Goal: Information Seeking & Learning: Learn about a topic

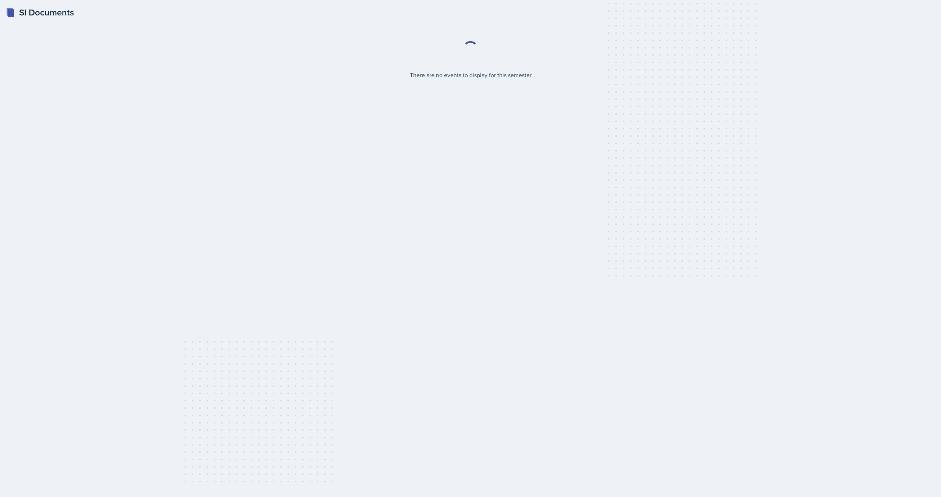
select select "2bed604d-1099-4043-b1bc-2365e8740244"
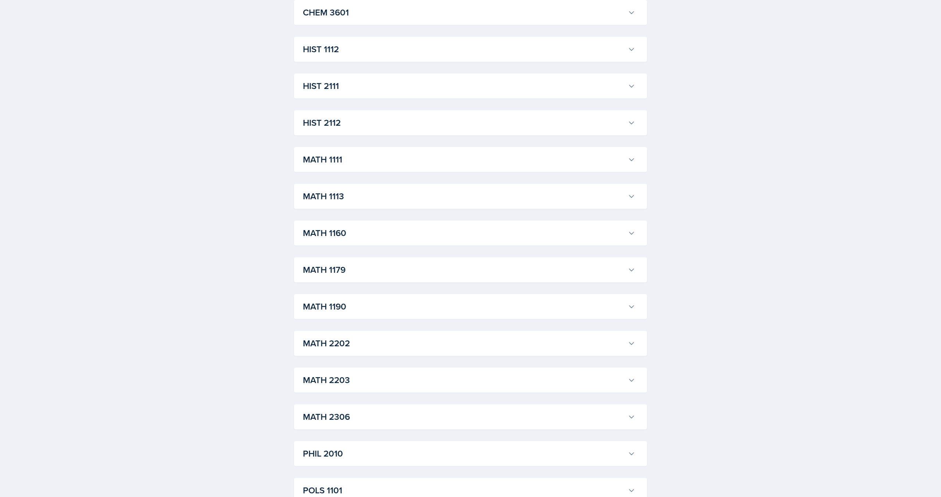
scroll to position [544, 0]
click at [607, 189] on div "MATH 1113 Aldair Palma Professor: Yan Xia Export to Google Calendar Recurring E…" at bounding box center [470, 197] width 353 height 25
click at [632, 197] on icon at bounding box center [631, 197] width 7 height 7
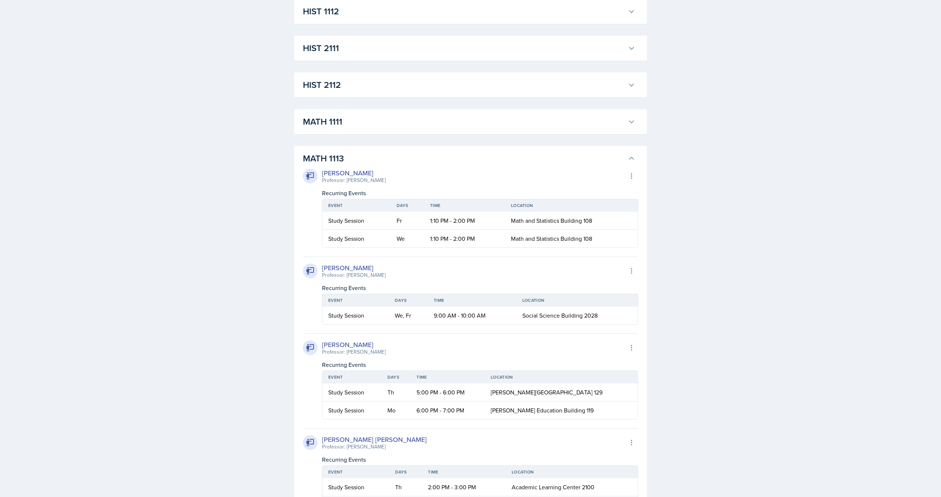
scroll to position [587, 0]
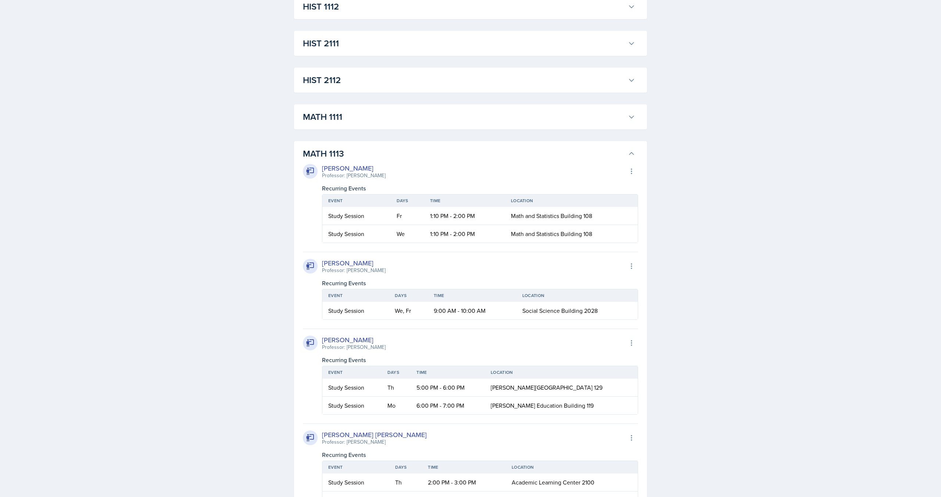
drag, startPoint x: 599, startPoint y: 156, endPoint x: 616, endPoint y: 152, distance: 17.7
click at [600, 155] on h3 "MATH 1113" at bounding box center [464, 153] width 322 height 13
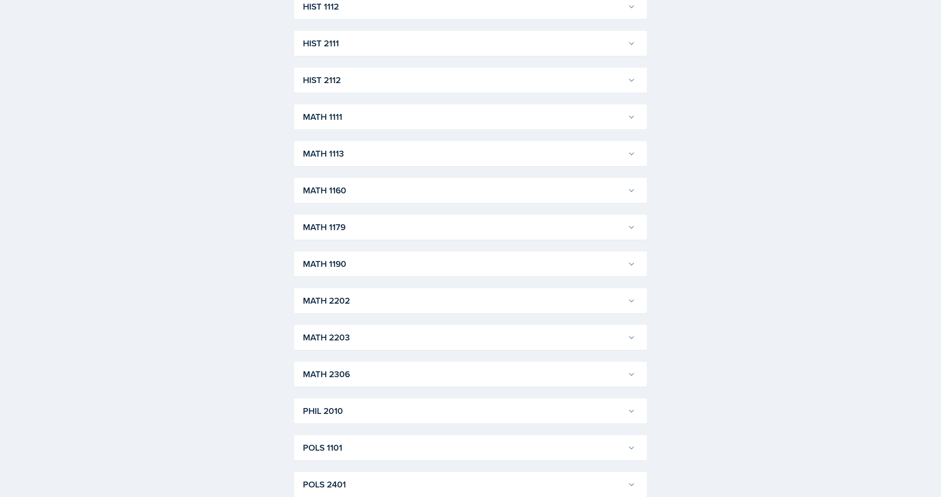
click at [391, 157] on h3 "MATH 1113" at bounding box center [464, 153] width 322 height 13
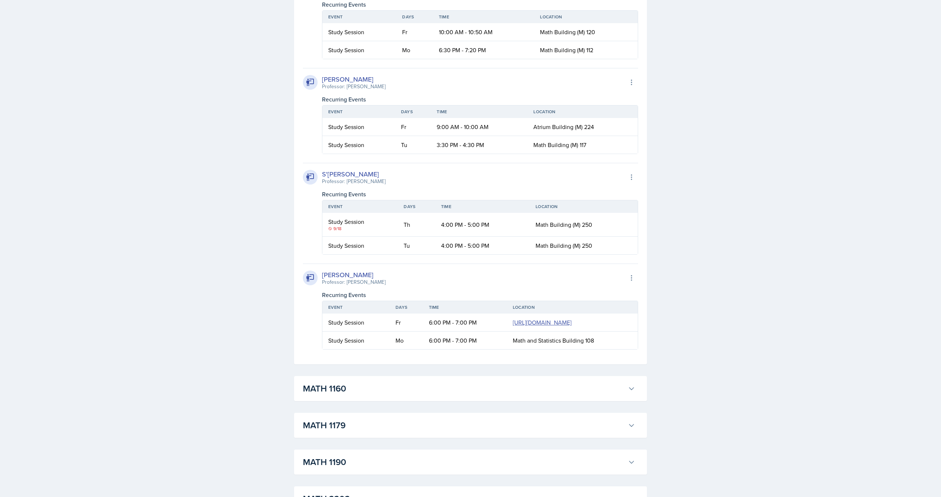
scroll to position [1227, 0]
drag, startPoint x: 534, startPoint y: 125, endPoint x: 501, endPoint y: 121, distance: 32.6
click at [601, 129] on td "Atrium Building (M) 224" at bounding box center [583, 127] width 110 height 18
drag, startPoint x: 423, startPoint y: 131, endPoint x: 565, endPoint y: 127, distance: 141.6
click at [563, 128] on tr "Study Session Fr 9:00 AM - 10:00 AM Atrium Building (M) 224" at bounding box center [481, 127] width 316 height 18
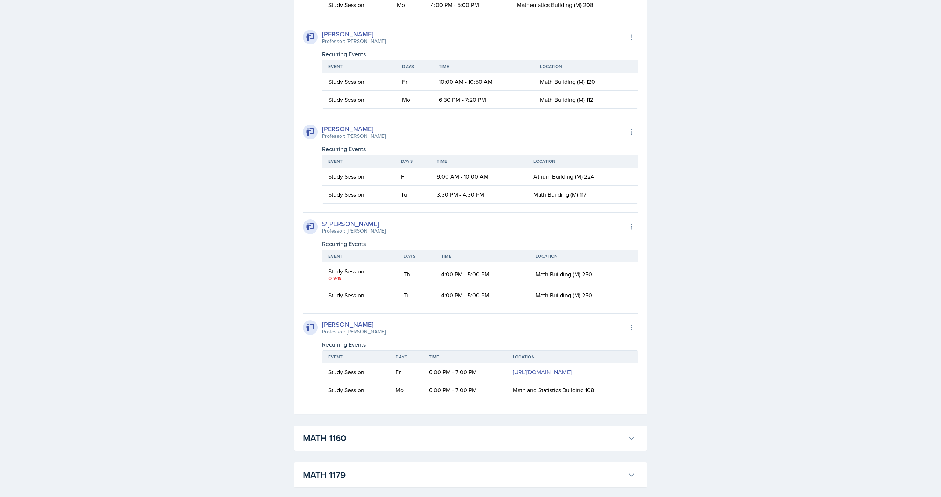
scroll to position [1177, 0]
drag, startPoint x: 357, startPoint y: 389, endPoint x: 377, endPoint y: 382, distance: 20.4
click at [390, 383] on td "Fr" at bounding box center [406, 374] width 33 height 18
drag, startPoint x: 385, startPoint y: 382, endPoint x: 401, endPoint y: 386, distance: 16.0
click at [423, 383] on td "6:00 PM - 7:00 PM" at bounding box center [465, 374] width 84 height 18
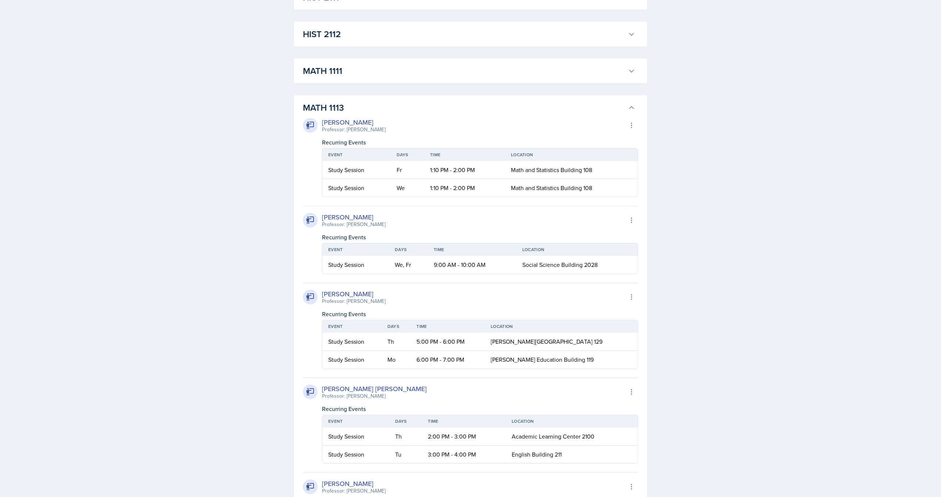
scroll to position [675, 0]
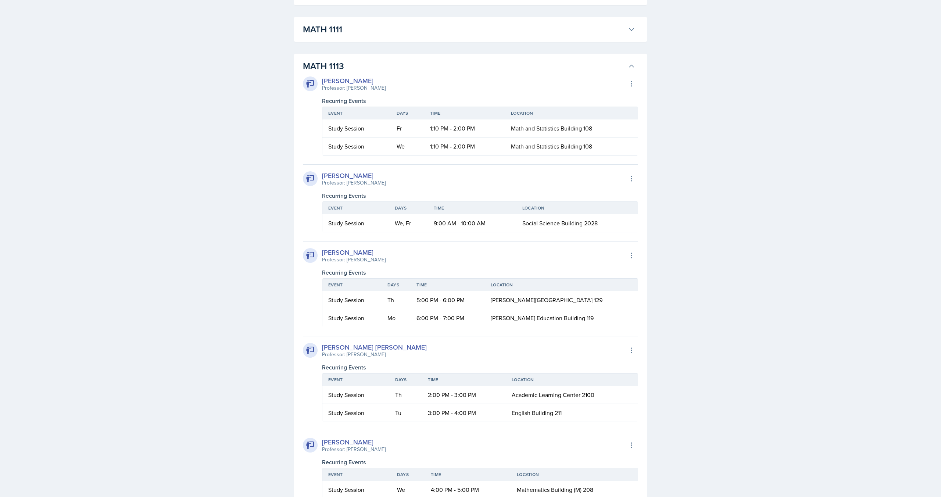
click at [620, 64] on h3 "MATH 1113" at bounding box center [464, 66] width 322 height 13
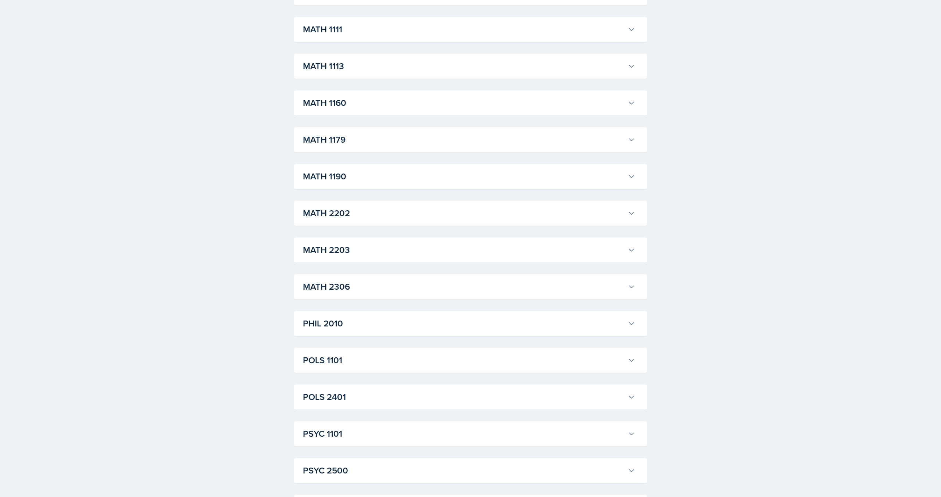
click at [311, 210] on h3 "MATH 2202" at bounding box center [464, 213] width 322 height 13
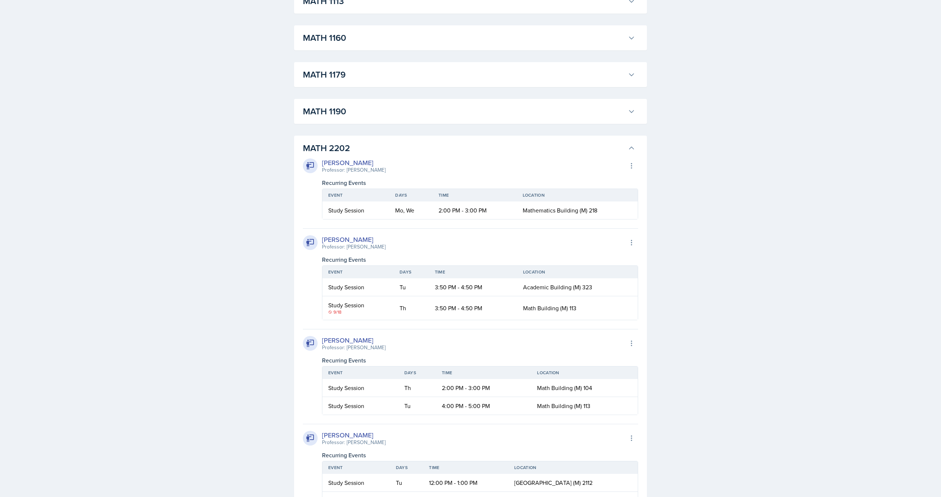
scroll to position [727, 0]
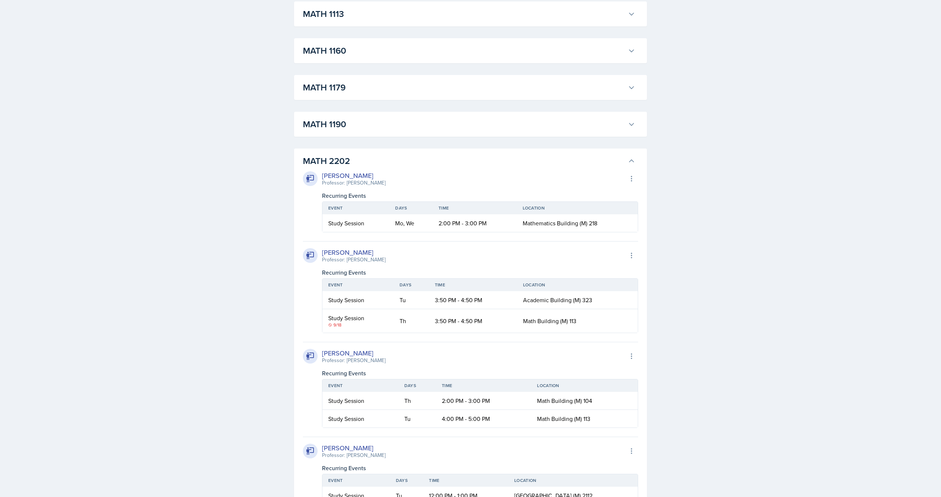
click at [453, 162] on h3 "MATH 2202" at bounding box center [464, 160] width 322 height 13
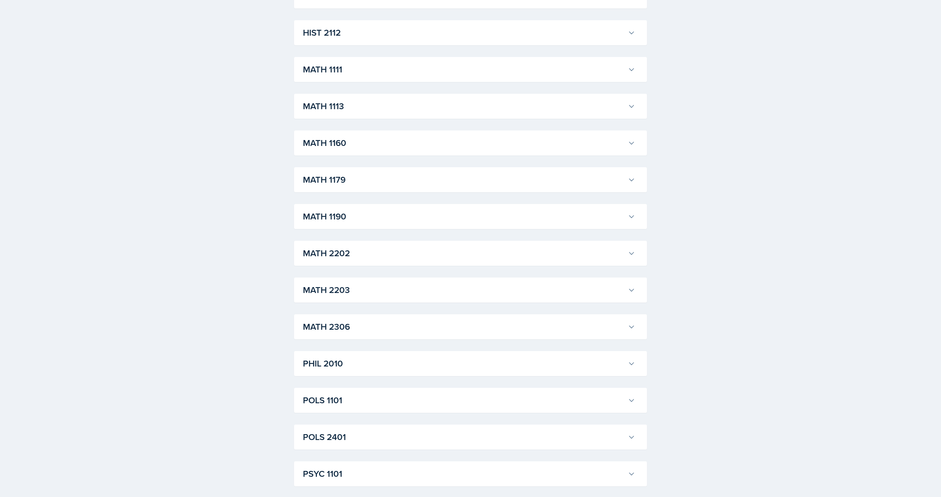
scroll to position [636, 0]
click at [342, 103] on h3 "MATH 1113" at bounding box center [464, 105] width 322 height 13
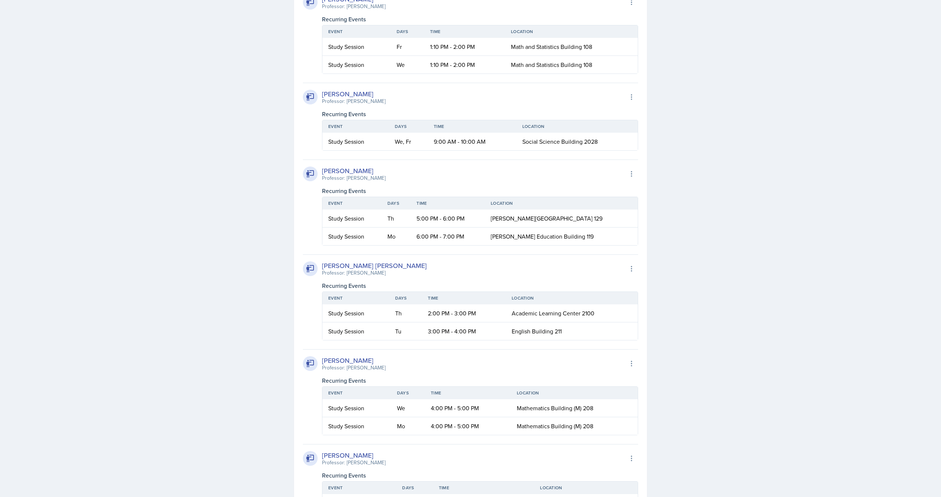
scroll to position [752, 0]
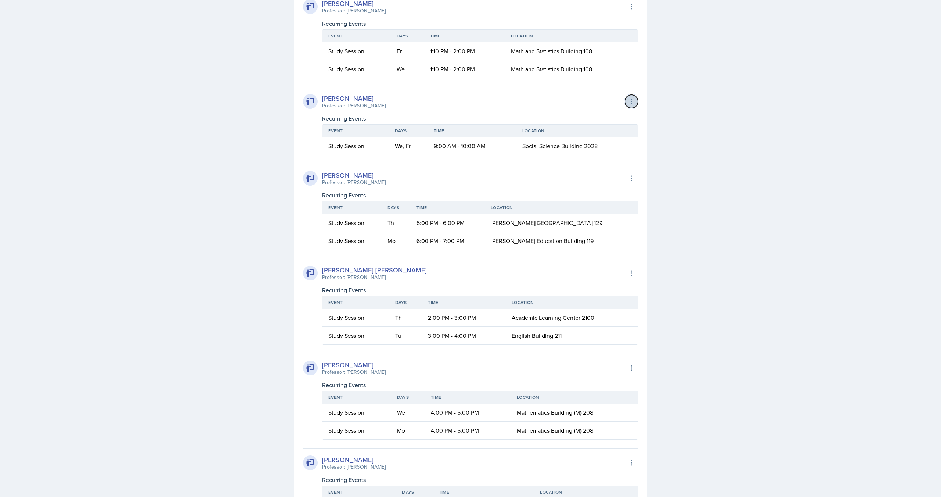
click at [633, 102] on icon at bounding box center [631, 101] width 7 height 7
click at [659, 106] on div "SI Documents Select Semester Fall 2025 Summer 2025 Spring 2025 Fall 2024 Summer…" at bounding box center [470, 325] width 941 height 2154
click at [413, 143] on td "We, Fr" at bounding box center [408, 146] width 39 height 18
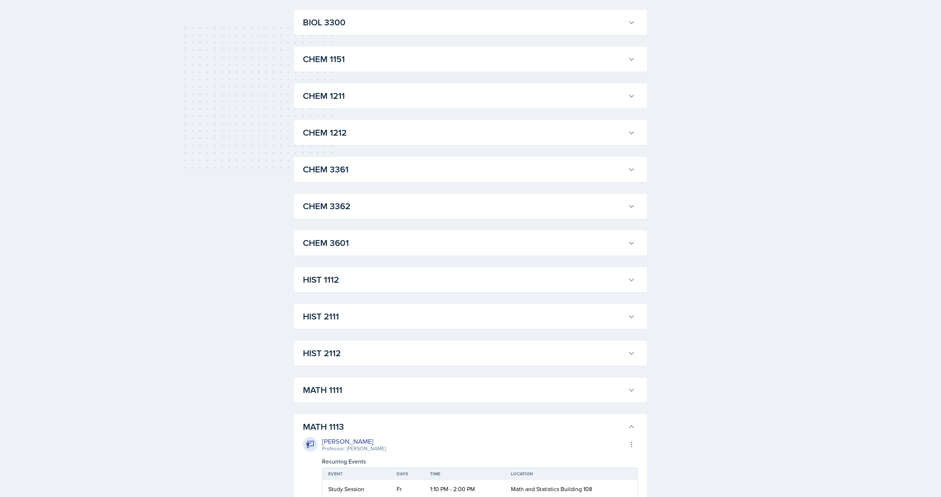
scroll to position [274, 0]
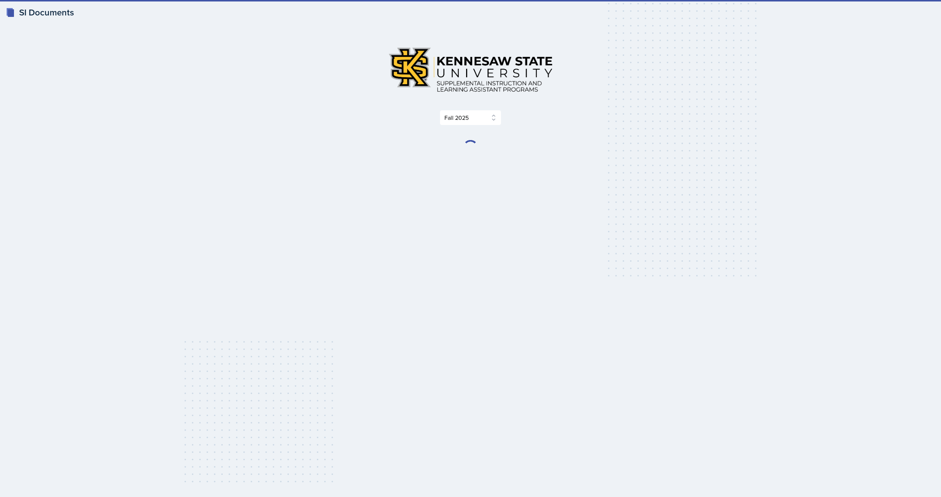
select select "2bed604d-1099-4043-b1bc-2365e8740244"
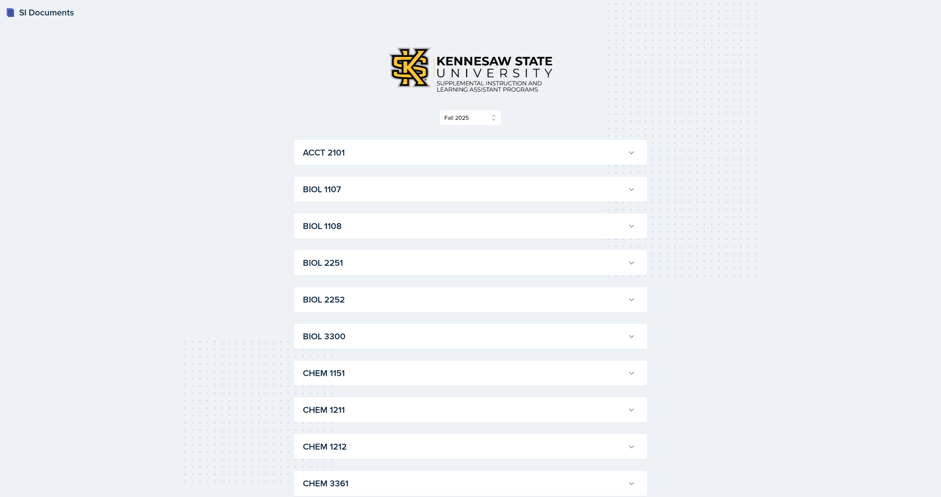
click at [377, 153] on h3 "ACCT 2101" at bounding box center [464, 152] width 322 height 13
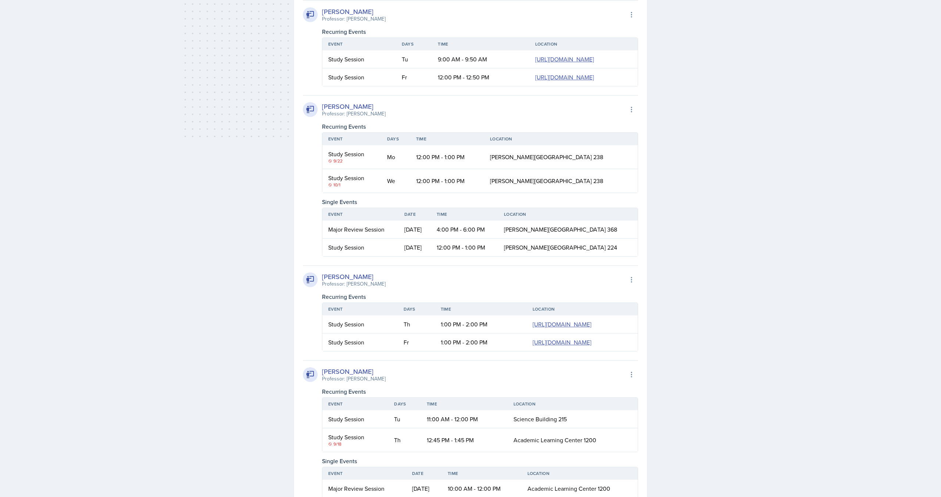
scroll to position [356, 0]
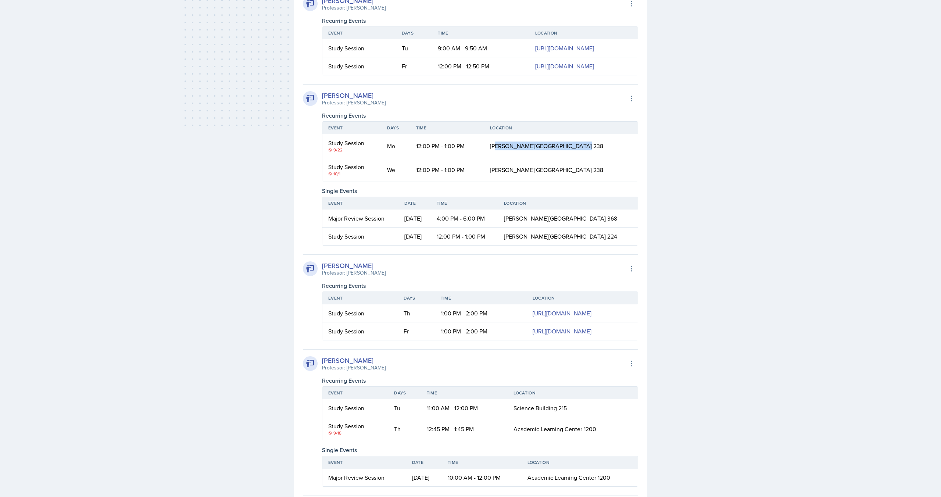
drag, startPoint x: 520, startPoint y: 250, endPoint x: 594, endPoint y: 254, distance: 74.8
click at [594, 150] on span "[PERSON_NAME][GEOGRAPHIC_DATA] 238" at bounding box center [546, 146] width 113 height 8
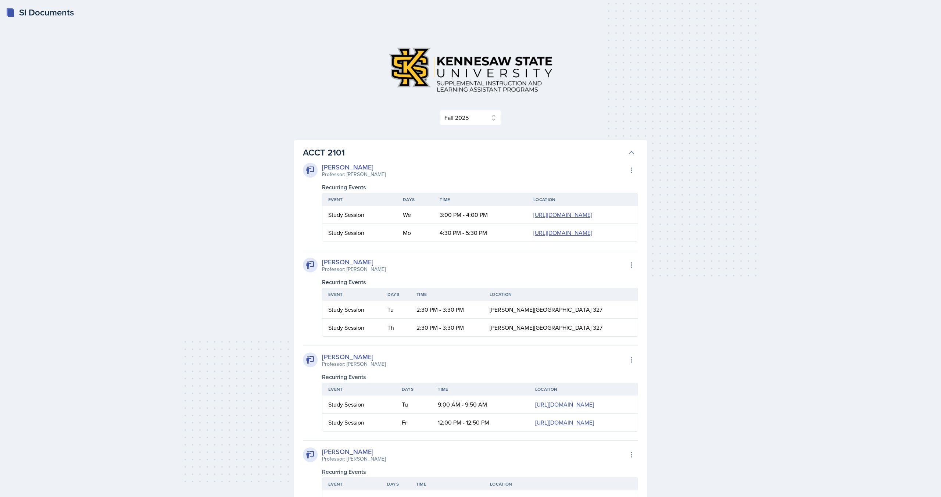
click at [444, 163] on div "[PERSON_NAME] Professor: [PERSON_NAME] Export to Google Calendar" at bounding box center [470, 170] width 335 height 16
click at [443, 157] on h3 "ACCT 2101" at bounding box center [464, 152] width 322 height 13
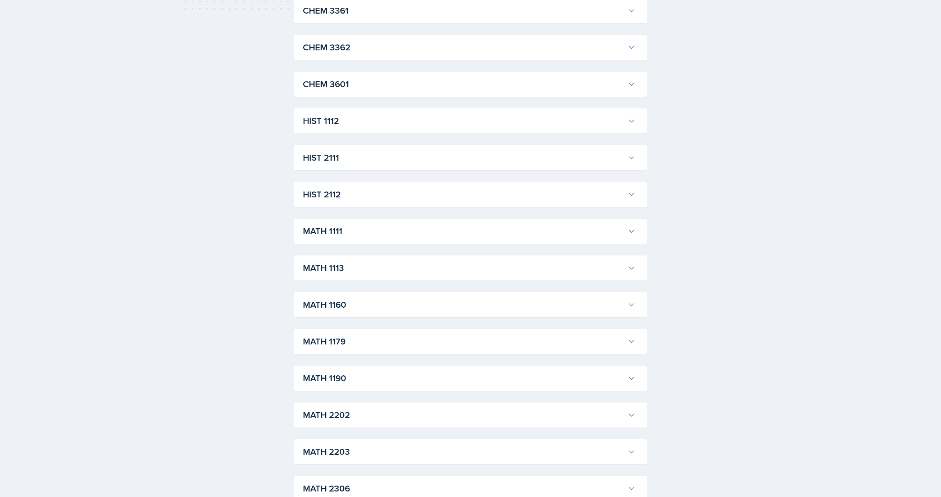
scroll to position [484, 0]
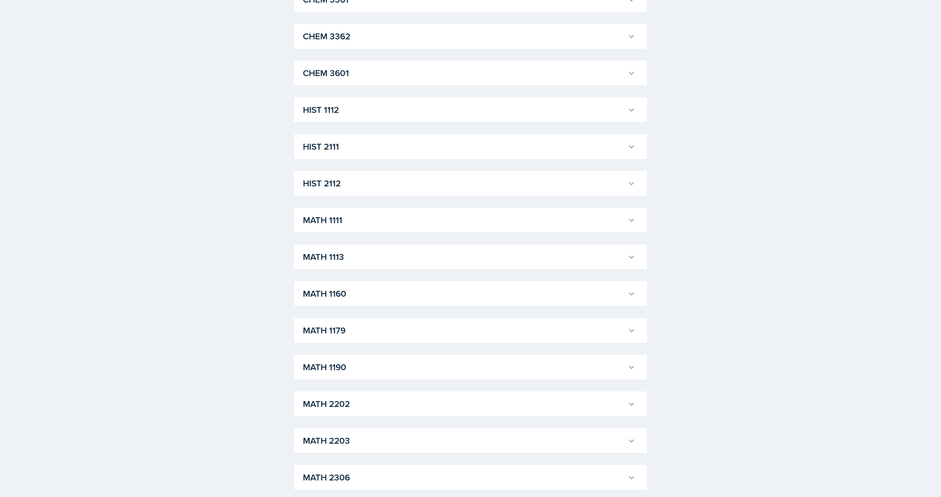
click at [370, 263] on h3 "MATH 1113" at bounding box center [464, 256] width 322 height 13
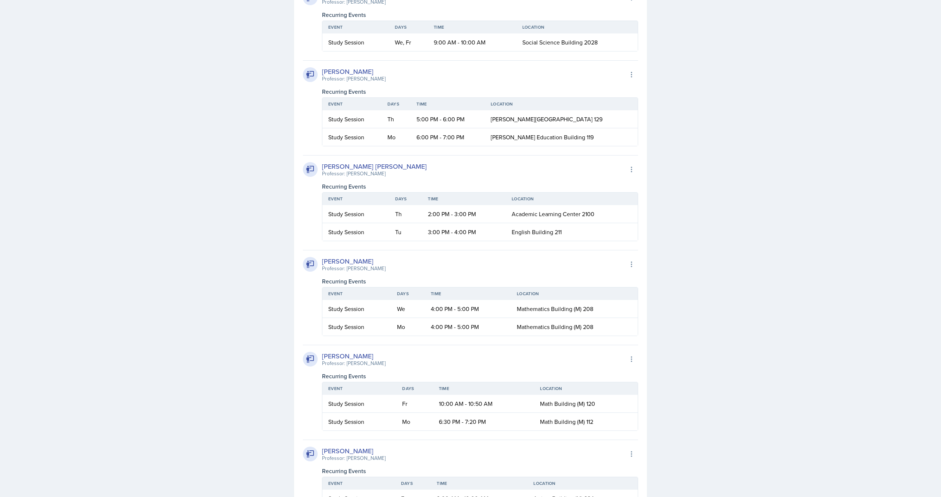
scroll to position [858, 0]
click at [604, 307] on td "Mathematics Building (M) 208" at bounding box center [574, 307] width 127 height 18
drag, startPoint x: 515, startPoint y: 117, endPoint x: 536, endPoint y: 119, distance: 21.1
click at [536, 119] on span "[PERSON_NAME][GEOGRAPHIC_DATA] 129" at bounding box center [547, 117] width 112 height 8
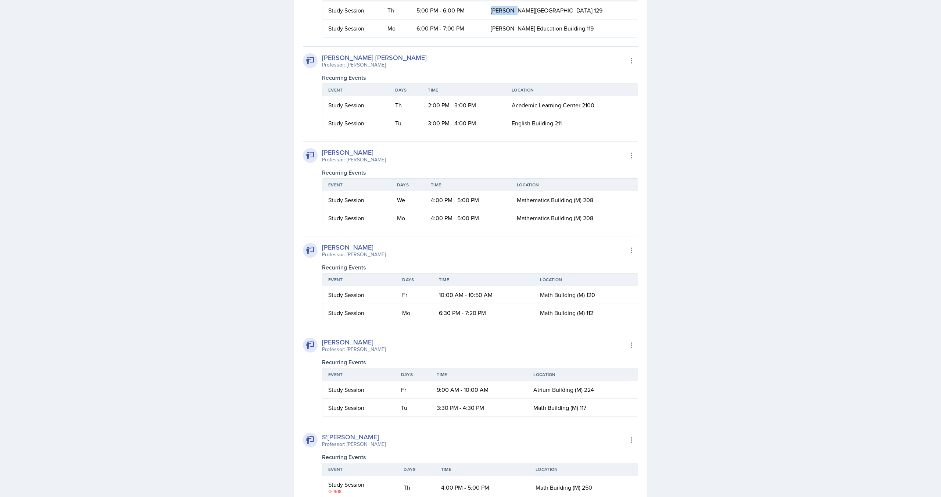
scroll to position [971, 0]
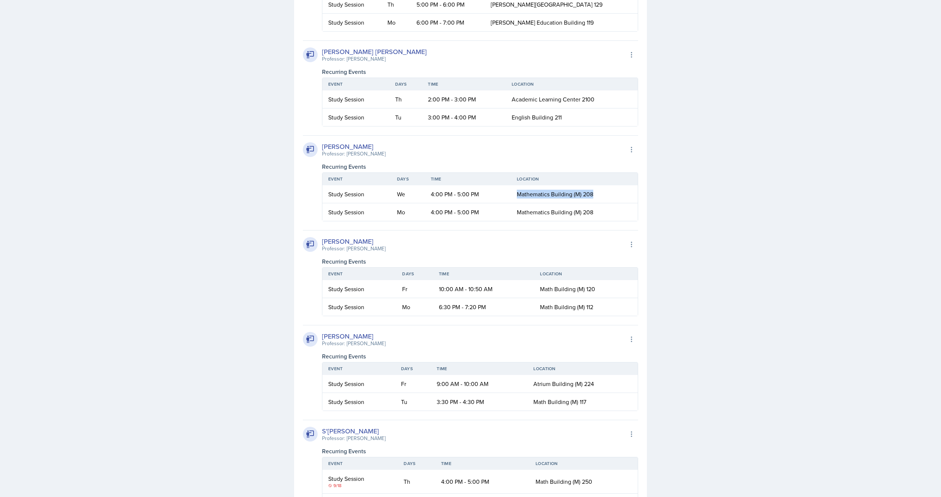
drag, startPoint x: 519, startPoint y: 194, endPoint x: 592, endPoint y: 199, distance: 73.3
click at [592, 199] on td "Mathematics Building (M) 208" at bounding box center [574, 194] width 127 height 18
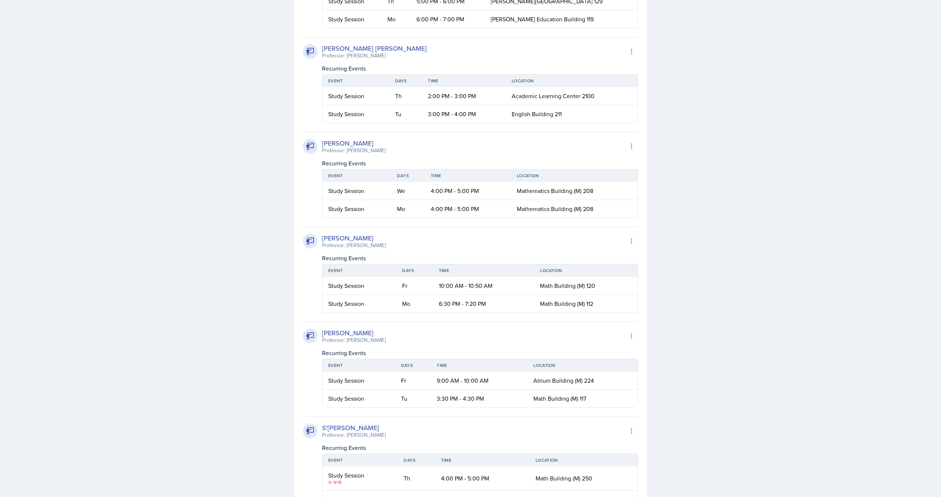
click at [565, 201] on td "Mathematics Building (M) 208" at bounding box center [574, 209] width 127 height 18
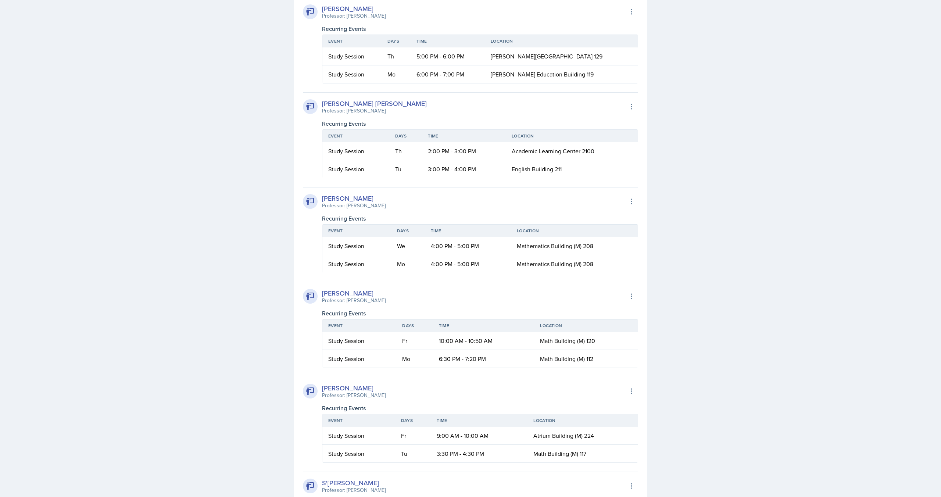
scroll to position [794, 0]
